Goal: Information Seeking & Learning: Learn about a topic

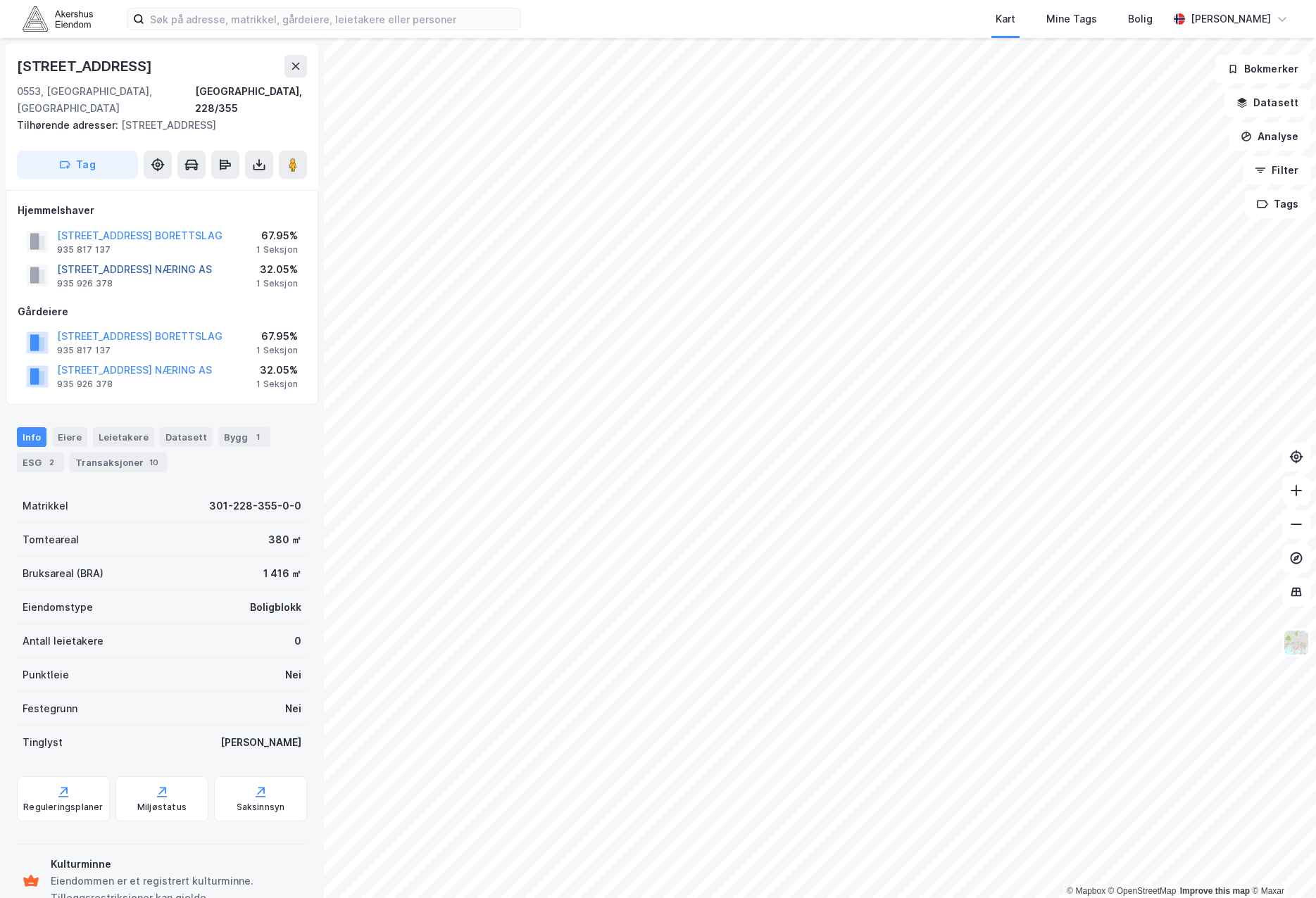
click at [0, 0] on button "[STREET_ADDRESS] NÆRING AS" at bounding box center [0, 0] width 0 height 0
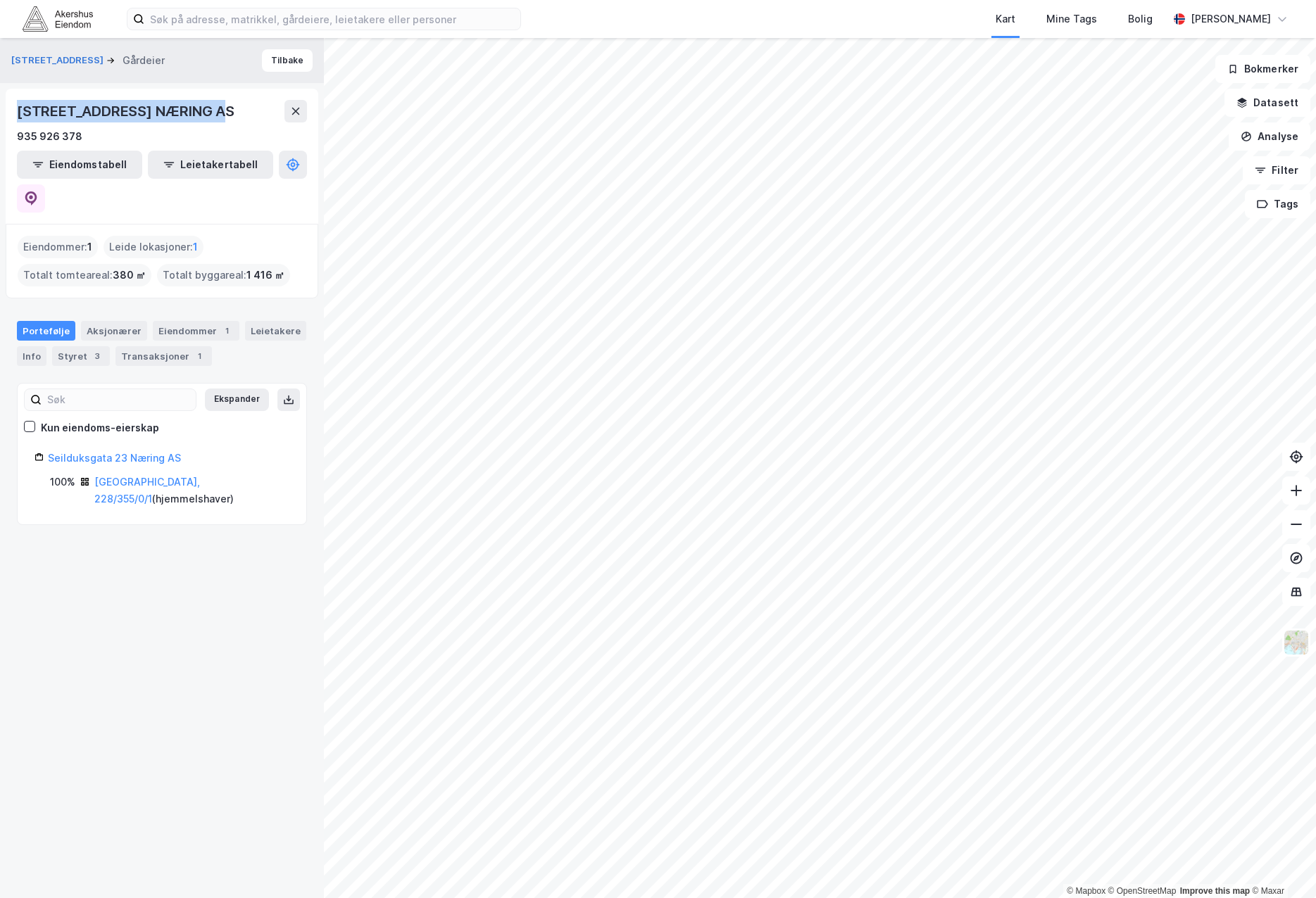
drag, startPoint x: 235, startPoint y: 111, endPoint x: 17, endPoint y: 110, distance: 218.0
click at [17, 110] on div "[STREET_ADDRESS] NÆRING AS" at bounding box center [161, 111] width 290 height 22
click at [95, 321] on div "Aksjonærer" at bounding box center [114, 330] width 66 height 19
drag, startPoint x: 239, startPoint y: 118, endPoint x: 21, endPoint y: 118, distance: 218.0
click at [21, 118] on div "[STREET_ADDRESS] NÆRING AS" at bounding box center [161, 111] width 290 height 22
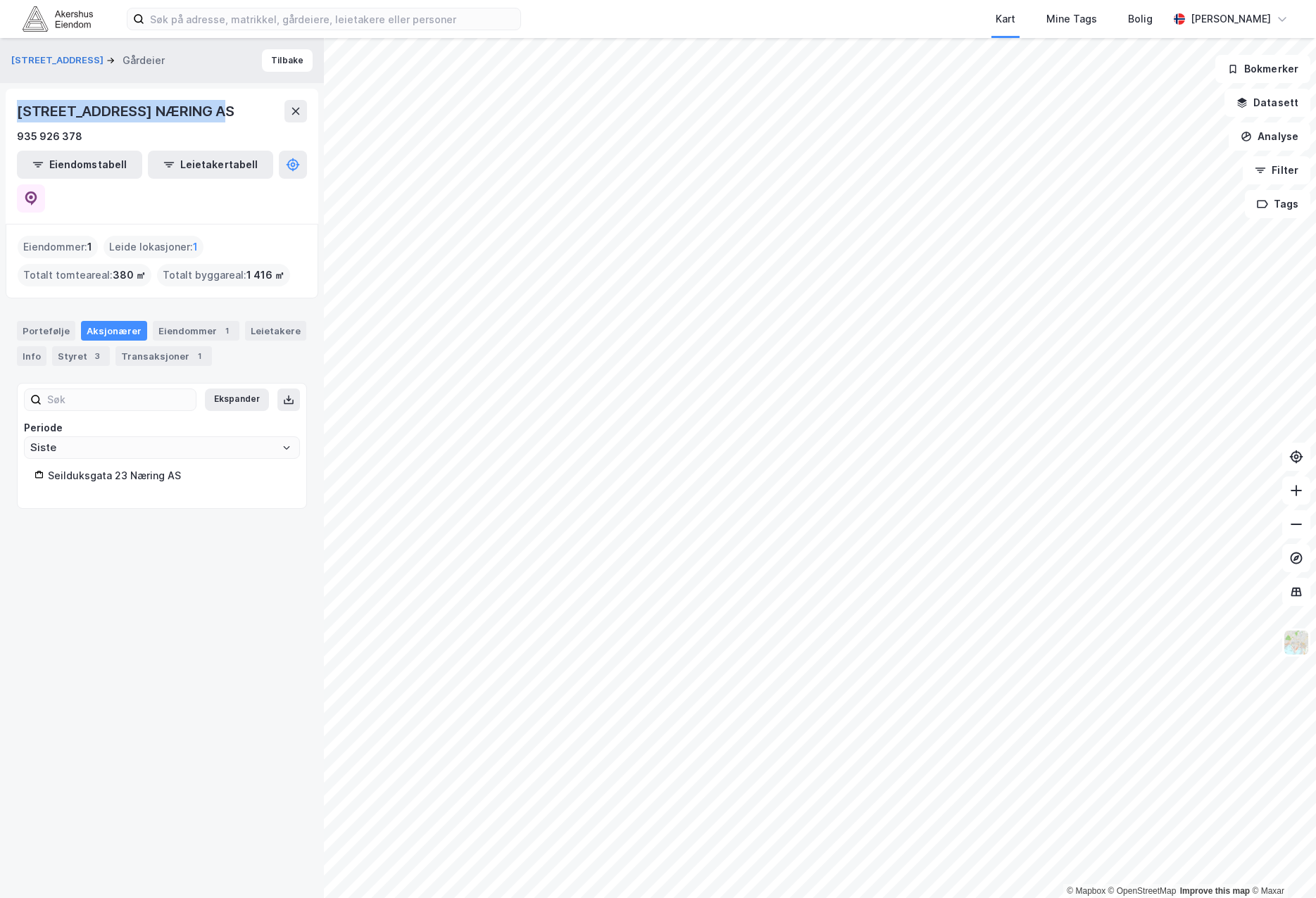
copy div "[STREET_ADDRESS] NÆRING AS"
